Goal: Task Accomplishment & Management: Manage account settings

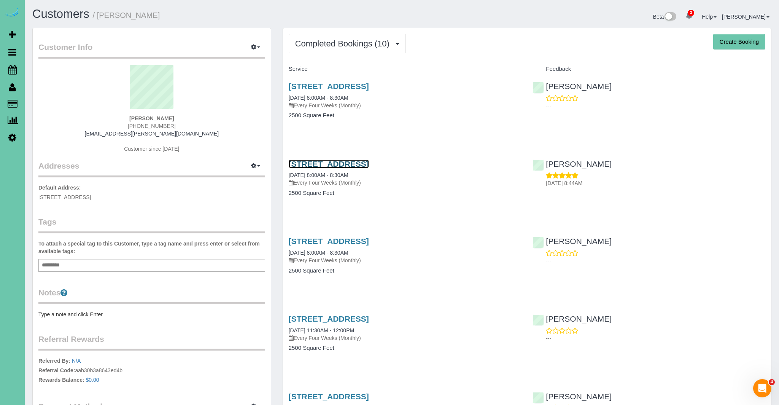
click at [369, 163] on link "[STREET_ADDRESS]" at bounding box center [329, 163] width 80 height 9
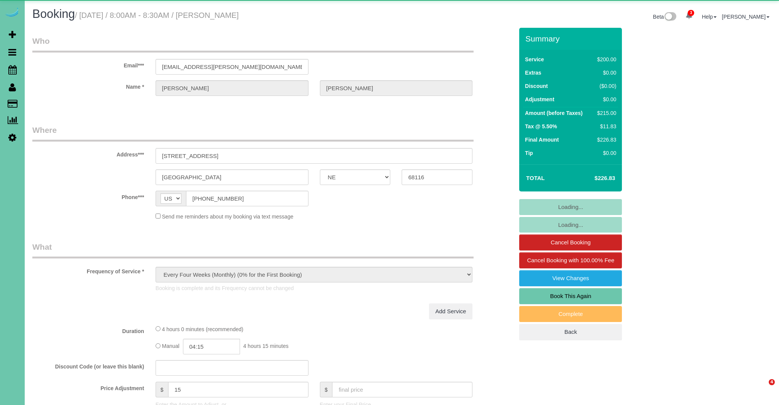
select select "NE"
select select "object:686"
select select "number:37"
select select "number:42"
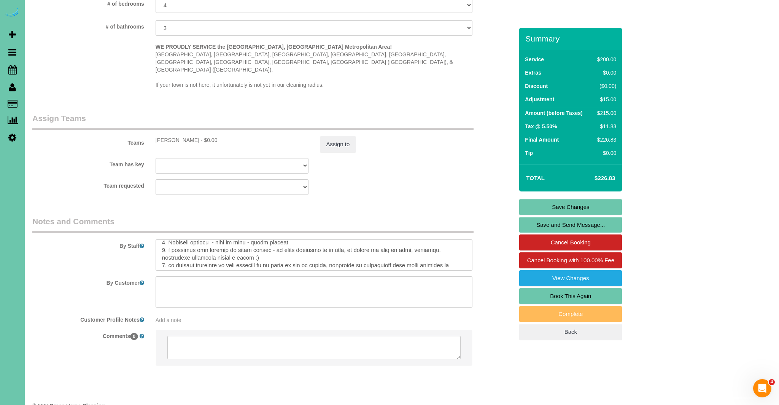
scroll to position [119, 0]
drag, startPoint x: 256, startPoint y: 235, endPoint x: 299, endPoint y: 237, distance: 43.0
click at [299, 239] on textarea at bounding box center [314, 254] width 317 height 31
type textarea "** make sure to wet mop all floors as they are her biggest priority - per clien…"
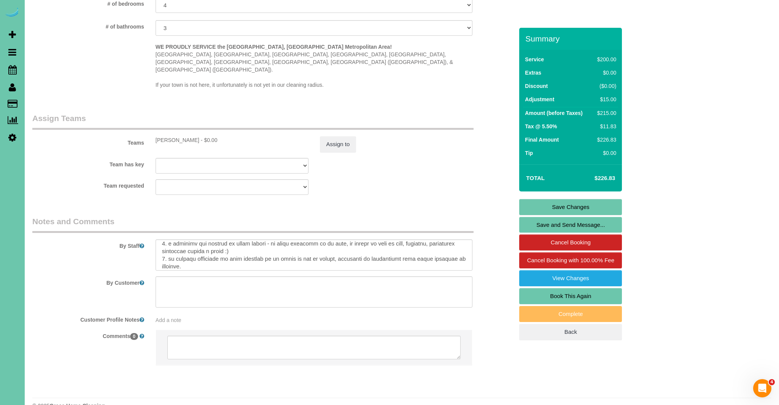
scroll to position [132, 0]
click at [574, 205] on link "Save Changes" at bounding box center [570, 207] width 103 height 16
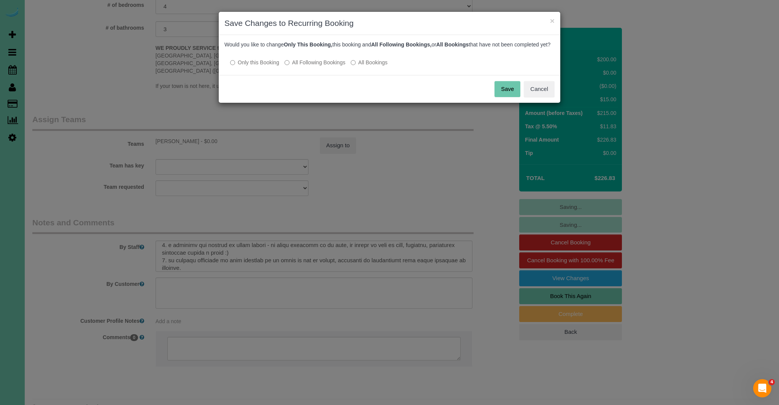
click at [515, 97] on button "Save" at bounding box center [508, 89] width 26 height 16
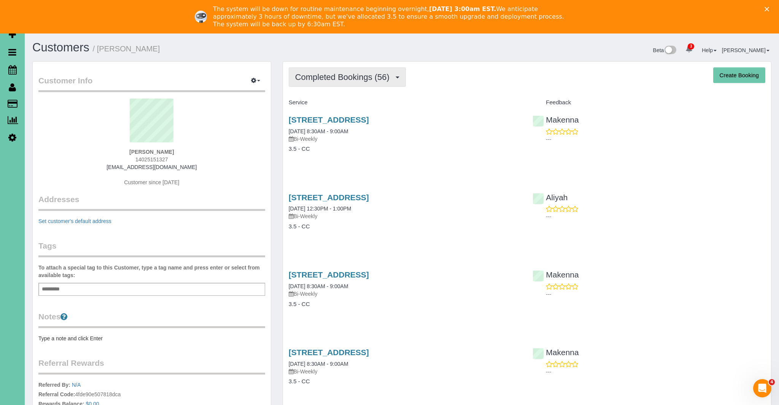
click at [344, 80] on span "Completed Bookings (56)" at bounding box center [344, 77] width 98 height 10
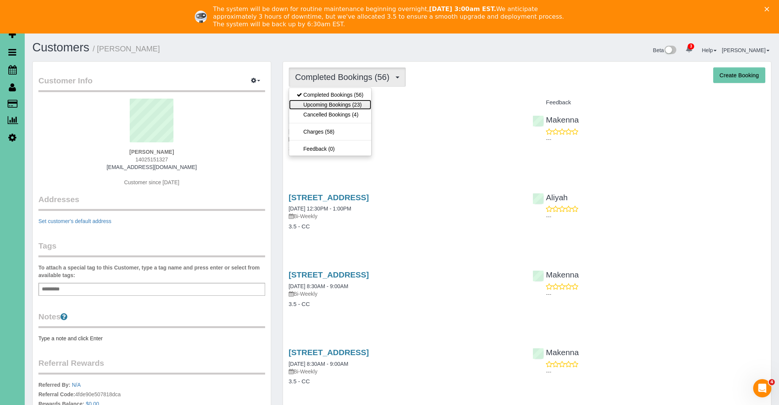
click at [338, 105] on link "Upcoming Bookings (23)" at bounding box center [330, 105] width 82 height 10
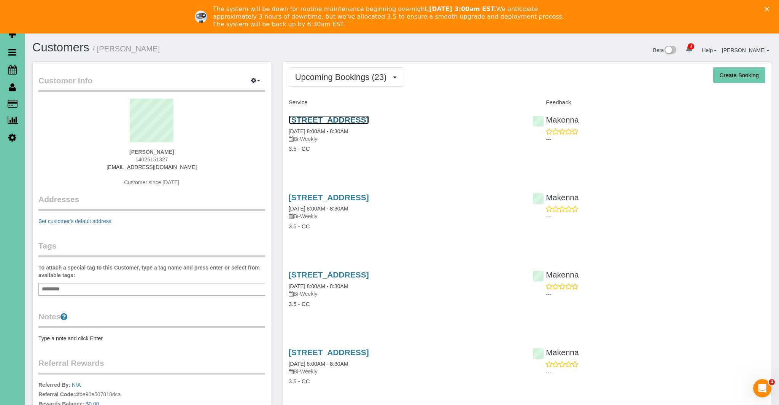
click at [324, 120] on link "[STREET_ADDRESS]" at bounding box center [329, 119] width 80 height 9
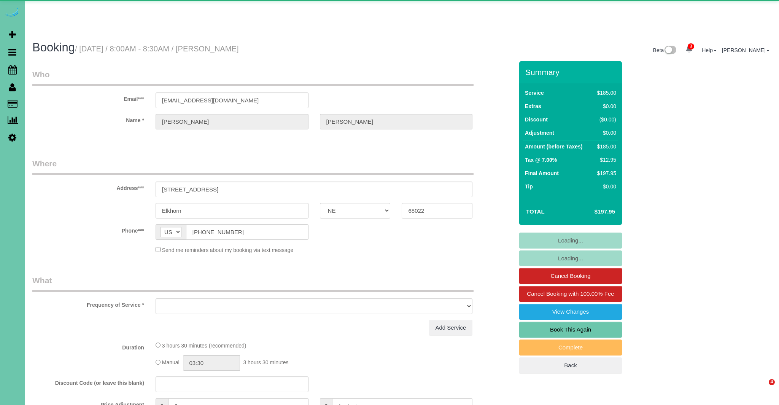
select select "NE"
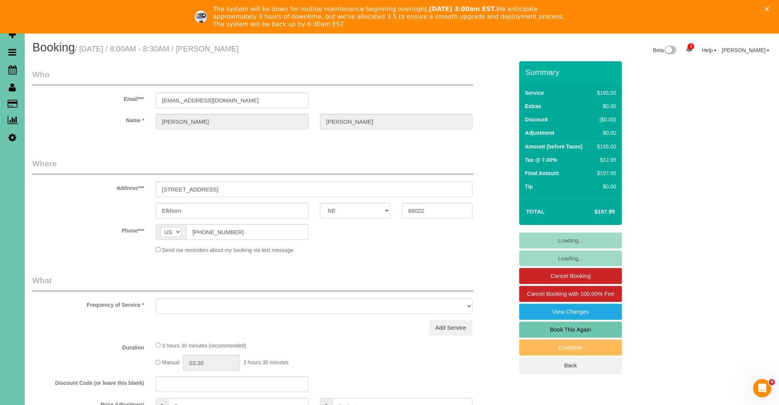
select select "object:721"
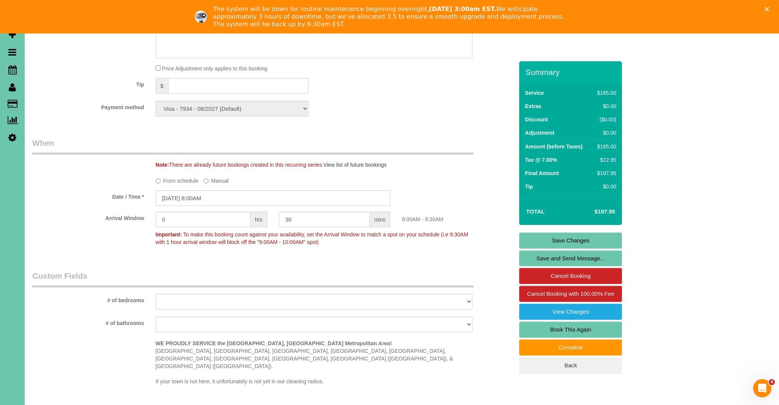
scroll to position [446, 0]
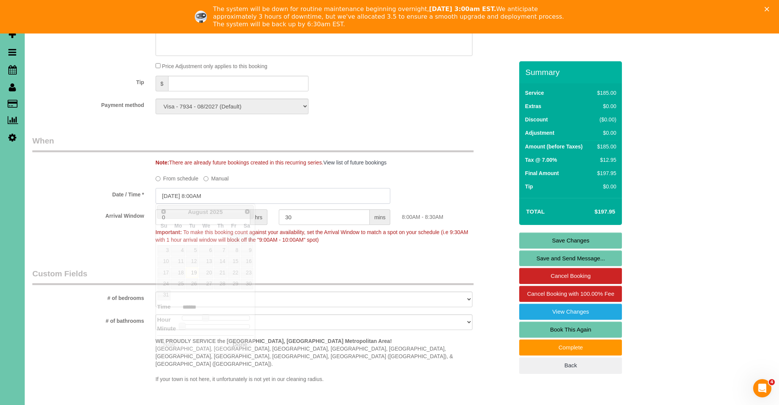
click at [199, 195] on input "[DATE] 8:00AM" at bounding box center [273, 196] width 235 height 16
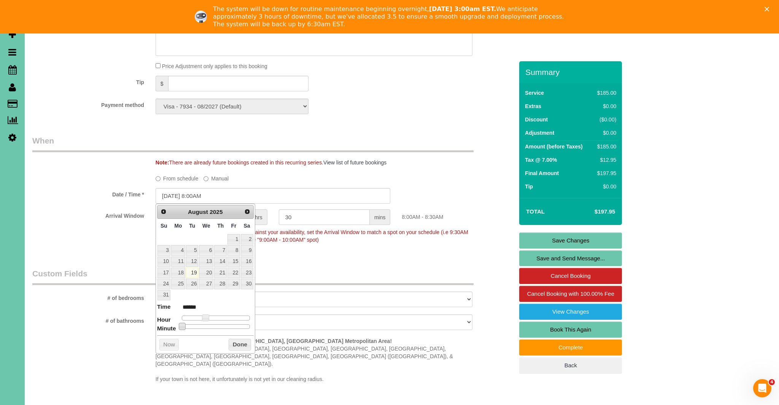
type input "[DATE] 8:05AM"
type input "******"
type input "[DATE] 8:10AM"
type input "******"
type input "[DATE] 8:15AM"
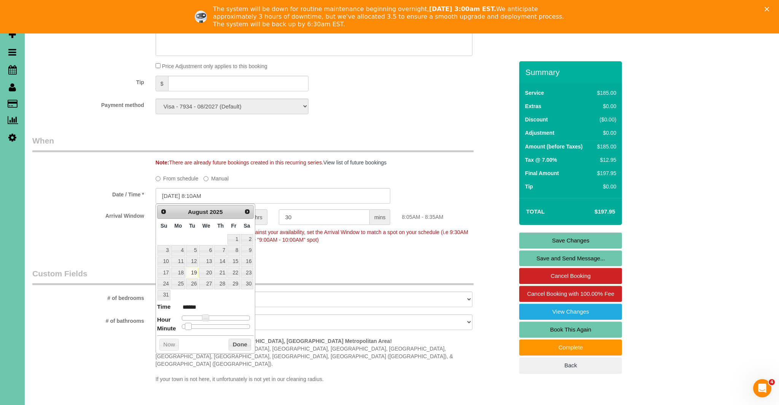
type input "******"
type input "[DATE] 8:20AM"
type input "******"
type input "[DATE] 8:25AM"
type input "******"
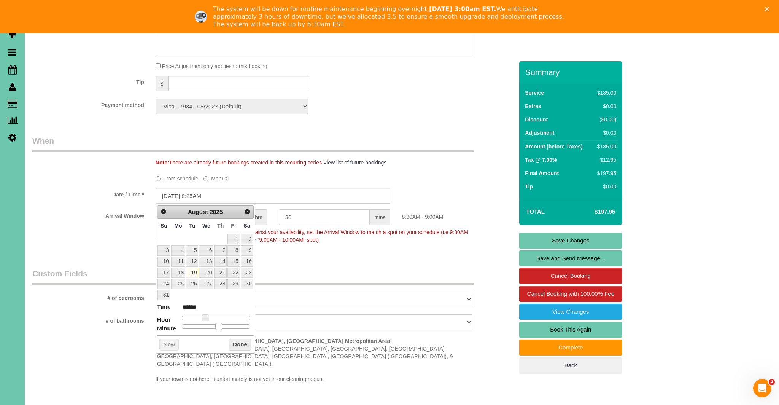
type input "[DATE] 8:30AM"
type input "******"
drag, startPoint x: 183, startPoint y: 327, endPoint x: 217, endPoint y: 326, distance: 34.3
click at [217, 326] on span at bounding box center [218, 326] width 7 height 7
click at [239, 345] on button "Done" at bounding box center [240, 345] width 22 height 12
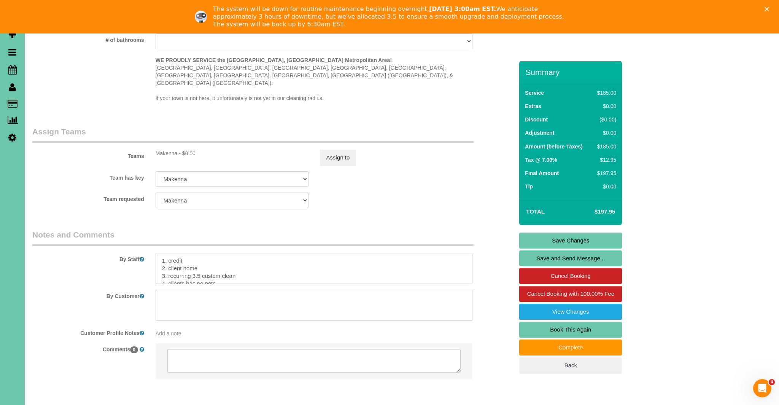
scroll to position [714, 0]
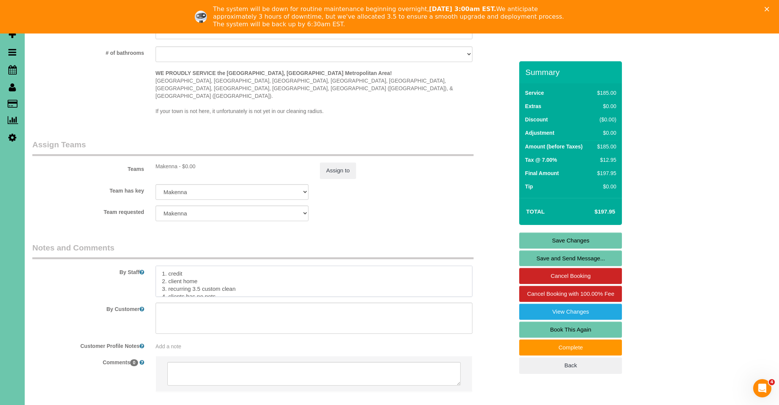
click at [164, 266] on textarea at bounding box center [314, 281] width 317 height 31
type textarea "**Start time 8:30** 1. credit 2. client home 3. recurring 3.5 custom clean 4. c…"
click at [568, 239] on link "Save Changes" at bounding box center [570, 240] width 103 height 16
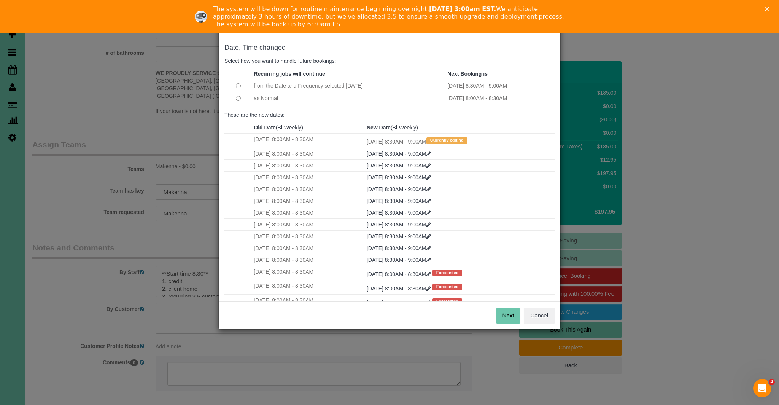
click at [503, 314] on button "Next" at bounding box center [508, 315] width 25 height 16
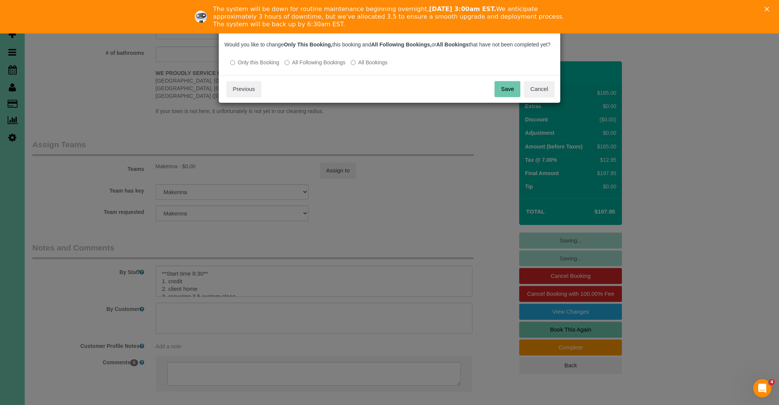
click at [509, 97] on button "Save" at bounding box center [508, 89] width 26 height 16
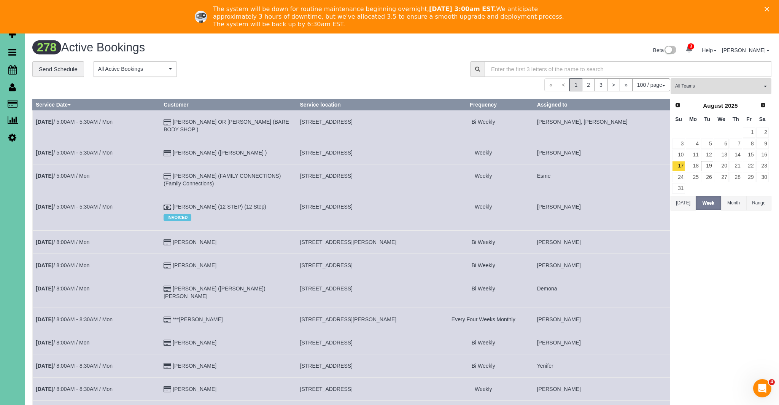
click at [768, 9] on icon "Close" at bounding box center [767, 9] width 5 height 5
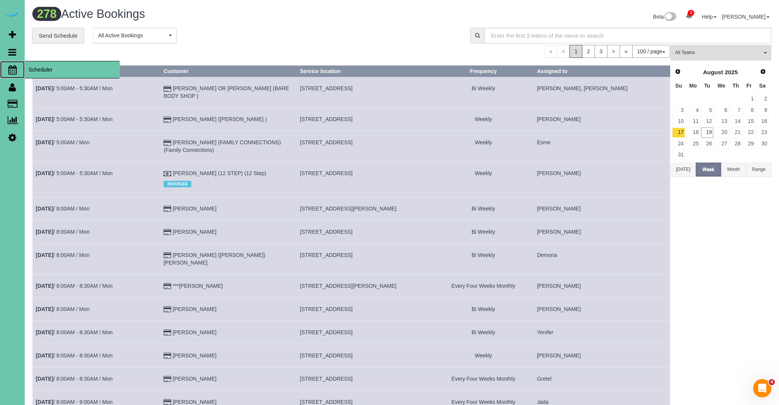
click at [14, 69] on icon at bounding box center [12, 69] width 8 height 9
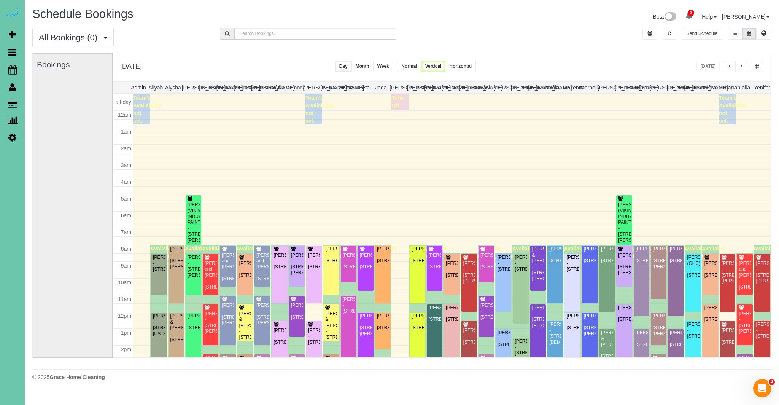
scroll to position [101, 0]
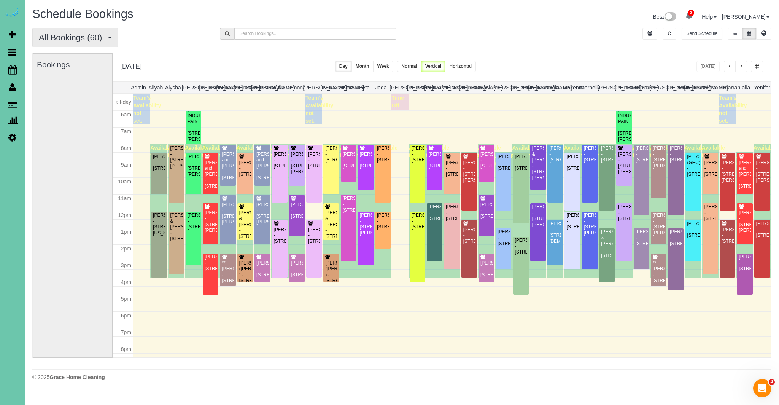
click at [60, 37] on span "All Bookings (60)" at bounding box center [72, 38] width 67 height 10
click at [61, 87] on link "New Customer Bookings" at bounding box center [73, 85] width 81 height 10
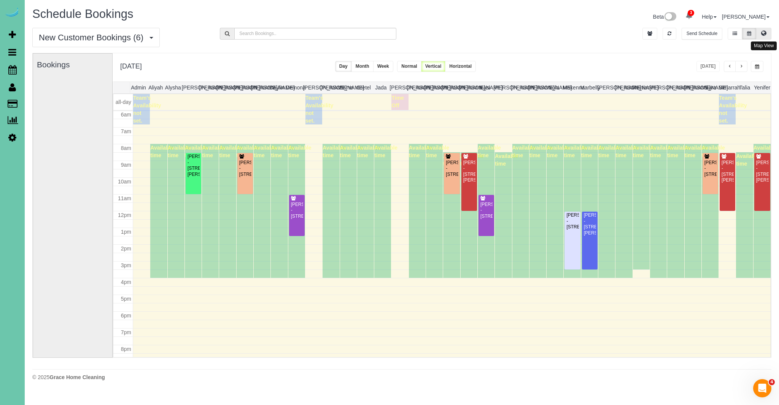
click at [770, 35] on button at bounding box center [763, 34] width 15 height 12
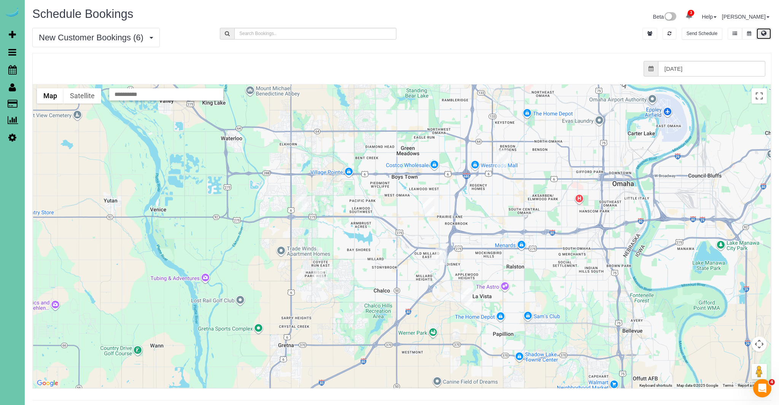
click at [318, 280] on img "08/19/2025 8:30AM - Josh Klein - 18709 Josephine Street, Omaha, NE 68136" at bounding box center [319, 278] width 12 height 17
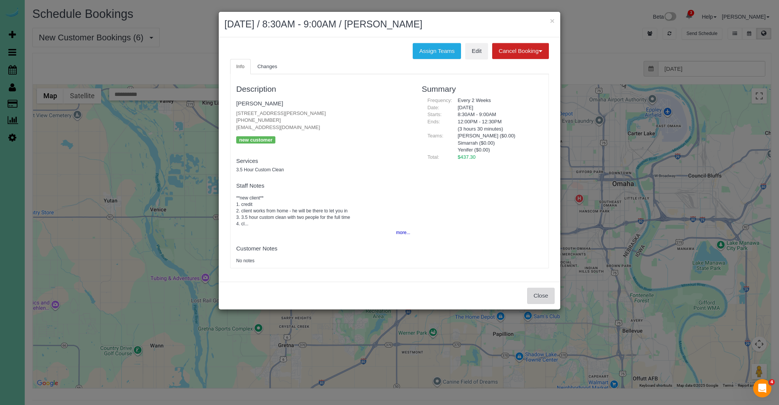
click at [546, 294] on button "Close" at bounding box center [540, 296] width 27 height 16
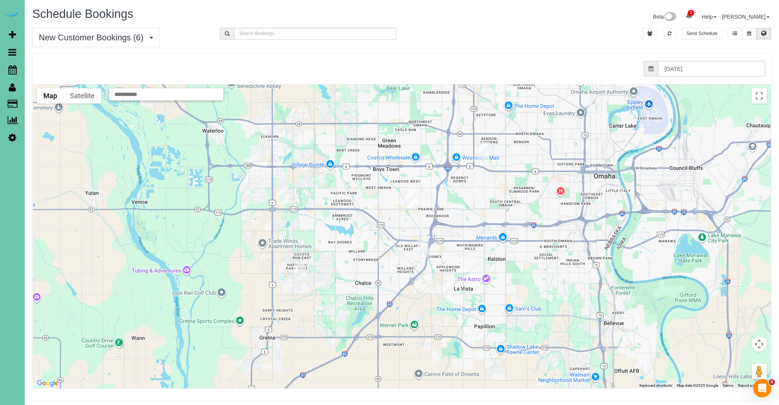
click at [412, 201] on img "08/19/2025 8:30AM - Flora Tiedt - 2568 S 125th Ave, Omaha, NE 68144" at bounding box center [410, 198] width 12 height 17
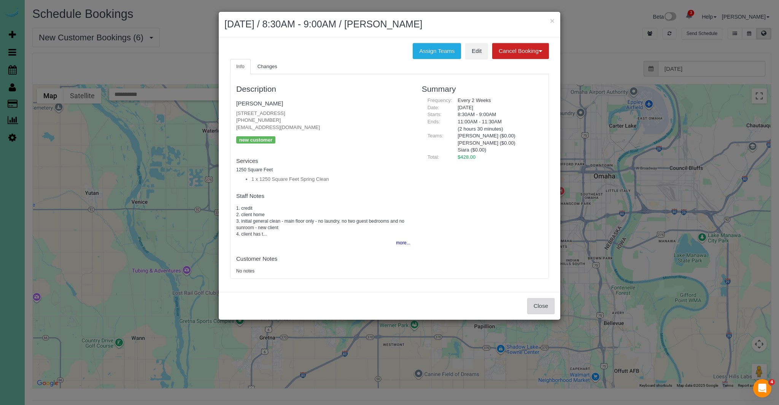
click at [540, 305] on button "Close" at bounding box center [540, 306] width 27 height 16
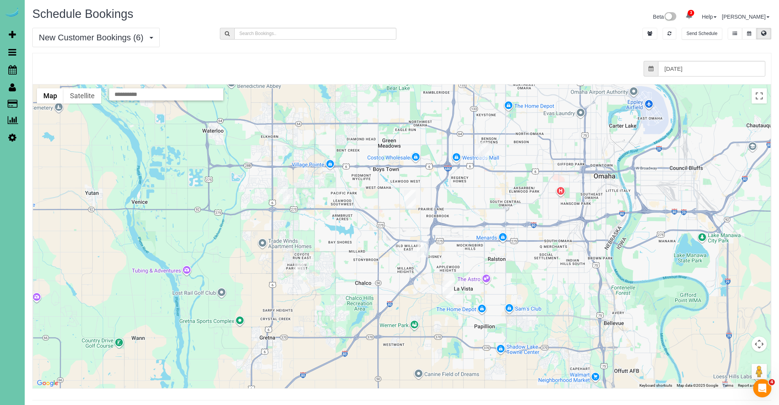
click at [281, 194] on img "08/19/2025 8:30AM - Ryan Ledden - 19907 Marinda St, Omaha, NE 68130" at bounding box center [283, 195] width 12 height 17
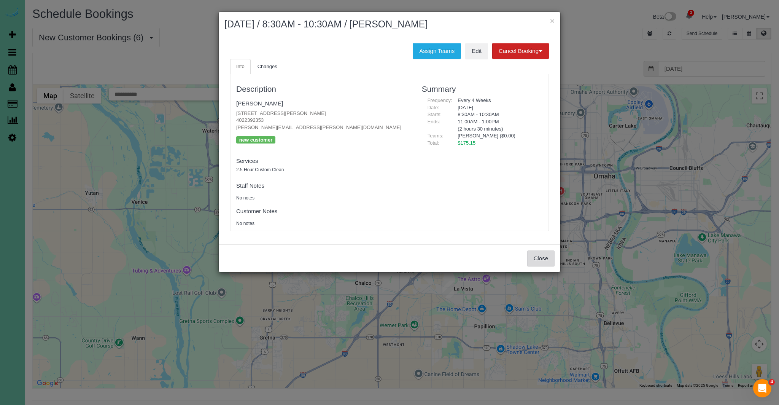
click at [542, 258] on button "Close" at bounding box center [540, 258] width 27 height 16
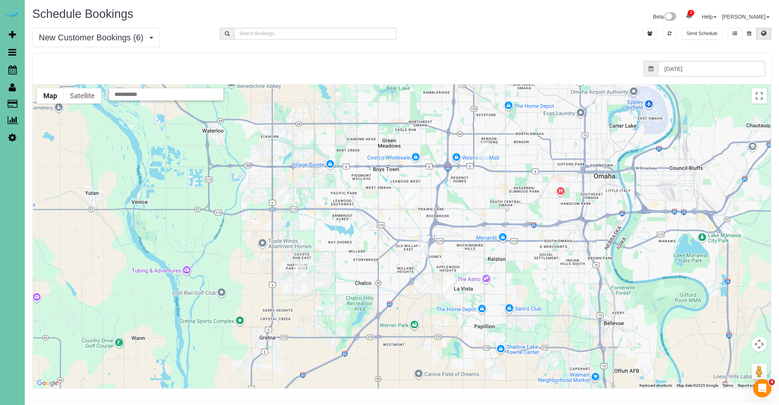
click at [300, 271] on img "08/19/2025 8:30AM - Josh Klein - 18709 Josephine Street, Omaha, NE 68136" at bounding box center [300, 270] width 12 height 17
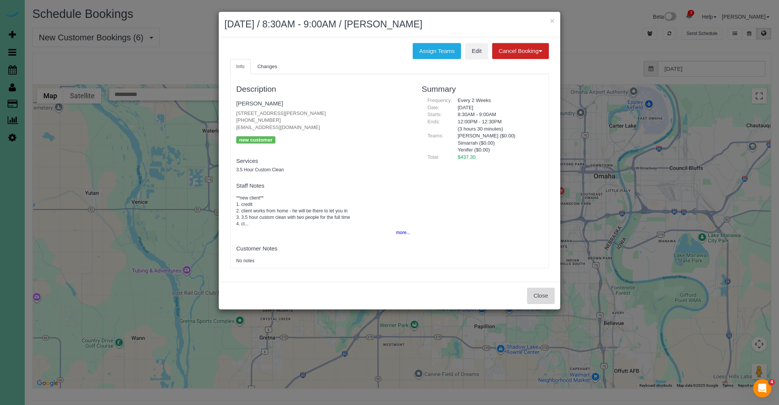
click at [540, 293] on button "Close" at bounding box center [540, 296] width 27 height 16
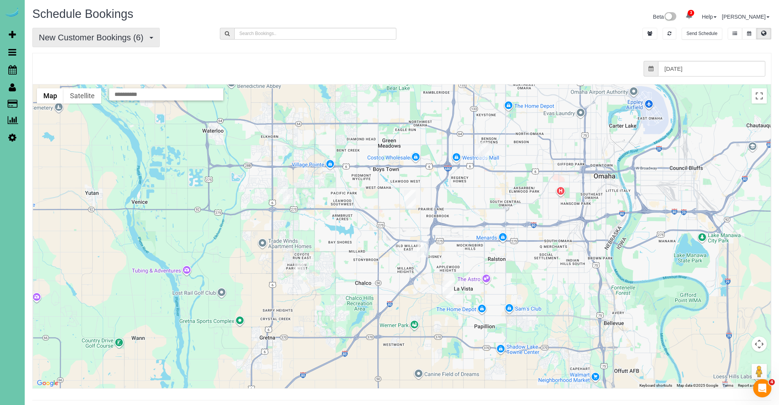
click at [69, 37] on span "New Customer Bookings (6)" at bounding box center [93, 38] width 108 height 10
click at [64, 52] on link "All Bookings" at bounding box center [73, 55] width 81 height 10
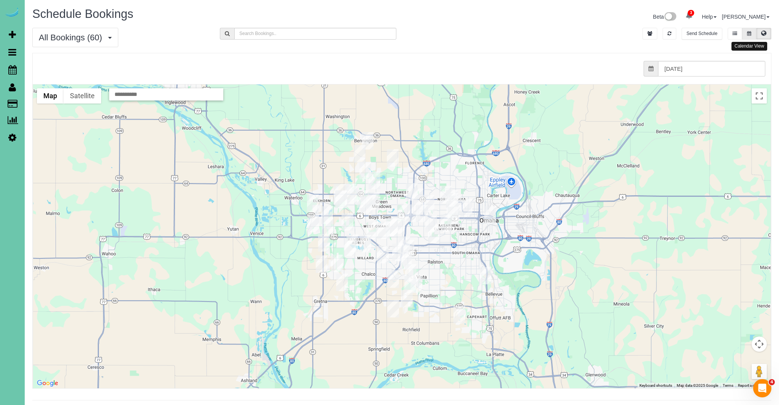
click at [750, 36] on button at bounding box center [749, 34] width 14 height 12
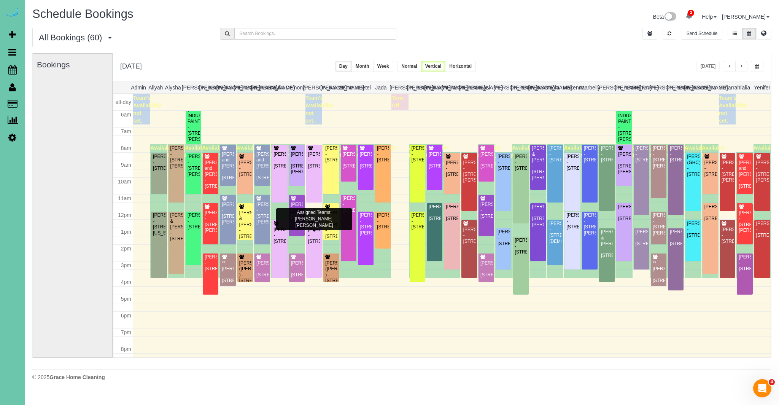
click at [296, 216] on div "Assigned Teams: Daylin, Elizabeth" at bounding box center [314, 219] width 76 height 22
click at [298, 219] on div "Erin Bredin - 8331 Cuming Street, Omaha, NE 68114" at bounding box center [297, 210] width 13 height 17
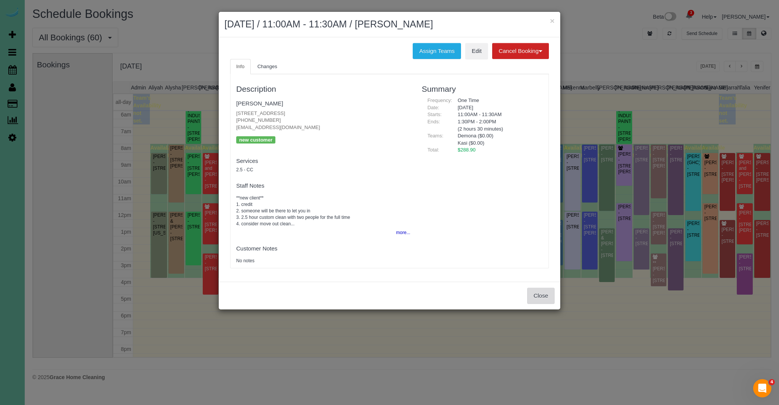
click at [546, 294] on button "Close" at bounding box center [540, 296] width 27 height 16
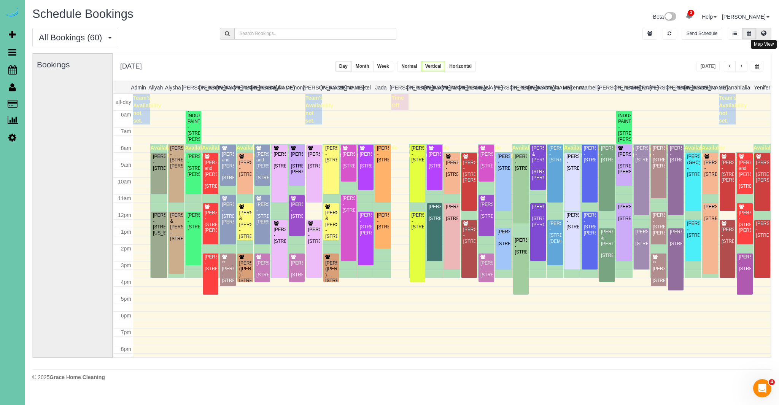
click at [766, 33] on icon at bounding box center [763, 33] width 5 height 5
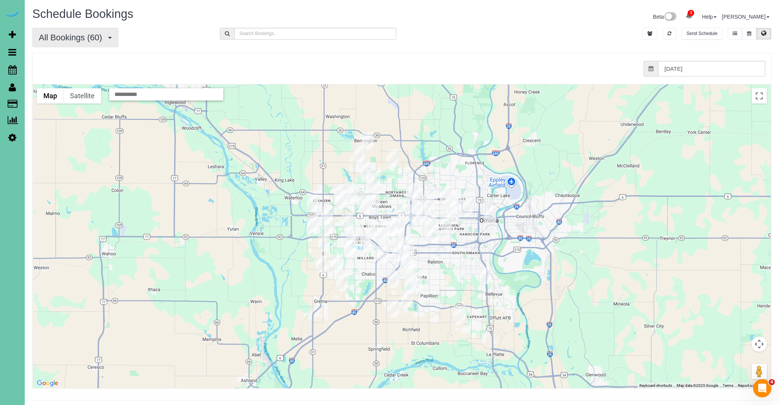
click at [81, 35] on span "All Bookings (60)" at bounding box center [72, 38] width 67 height 10
click at [68, 84] on link "New Customer Bookings" at bounding box center [73, 85] width 81 height 10
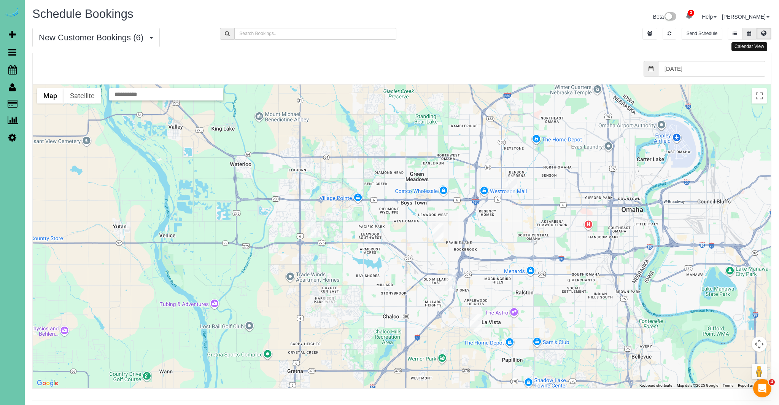
click at [753, 30] on button at bounding box center [749, 34] width 14 height 12
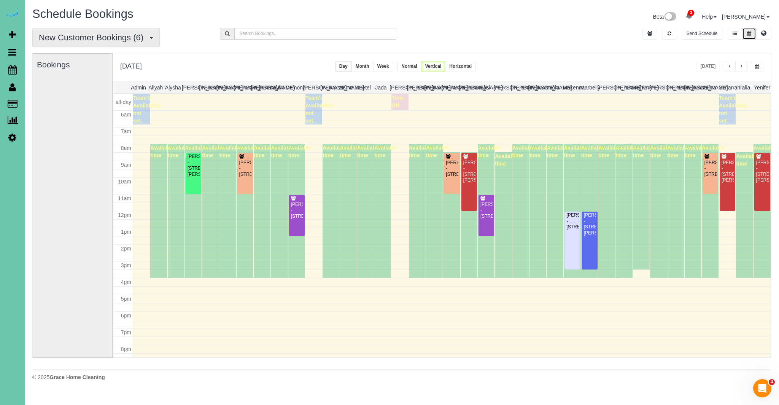
click at [124, 40] on span "New Customer Bookings (6)" at bounding box center [93, 38] width 108 height 10
click at [70, 56] on link "All Bookings" at bounding box center [73, 55] width 81 height 10
